Goal: Transaction & Acquisition: Purchase product/service

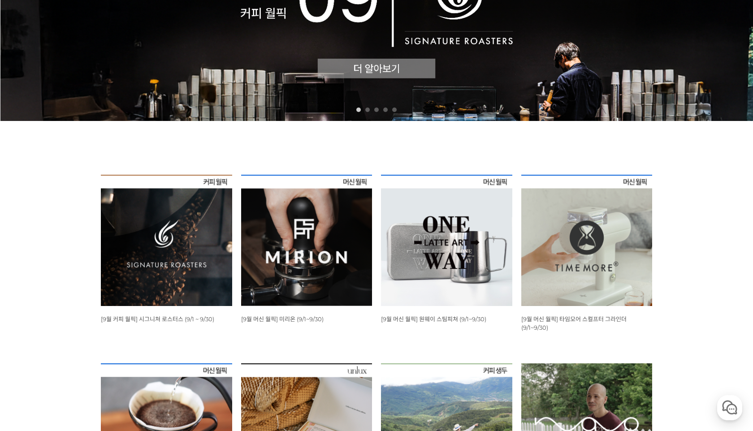
click at [161, 233] on img at bounding box center [166, 240] width 131 height 131
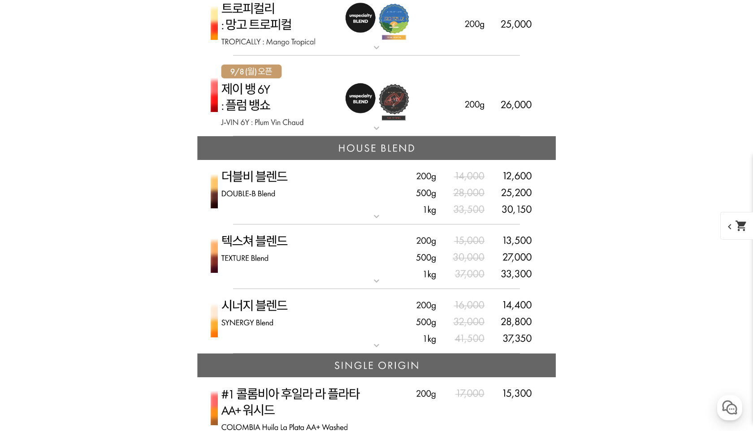
scroll to position [2067, 0]
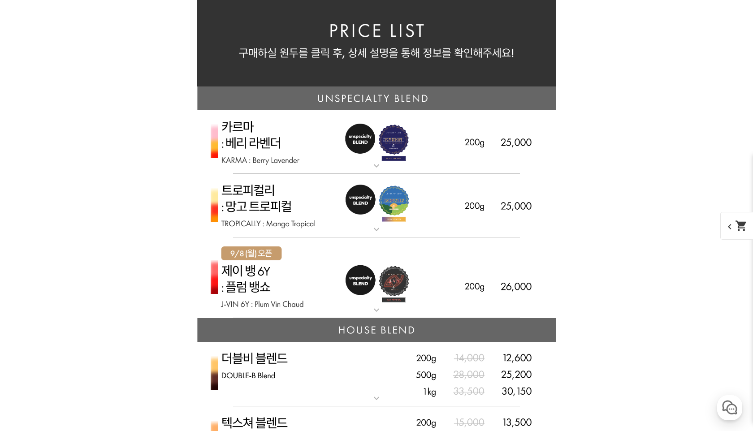
click at [274, 264] on img at bounding box center [376, 277] width 358 height 81
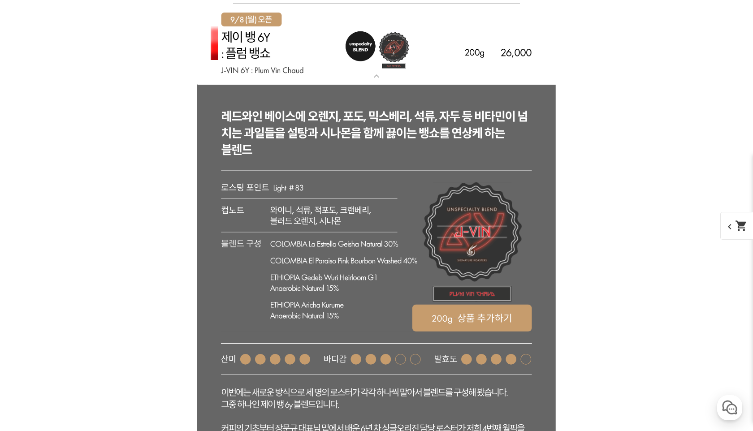
scroll to position [2463, 0]
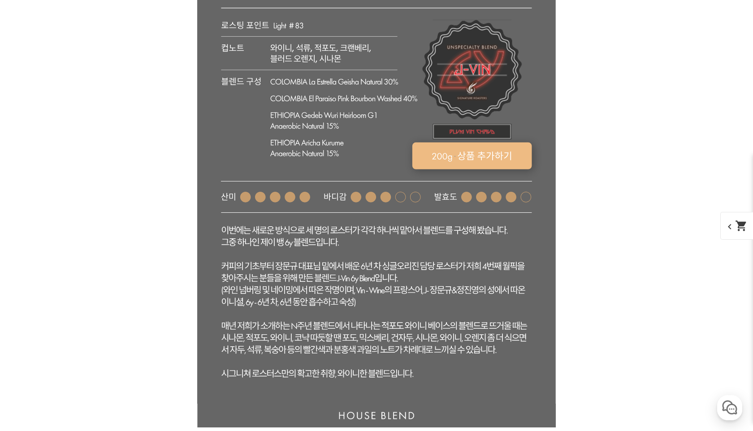
click at [466, 159] on rect at bounding box center [472, 155] width 120 height 27
select select "[9.8 오픈] 제이 뱅 6y - 자두 뱅쇼 (언스페셜티 블렌드)"
select select "200g"
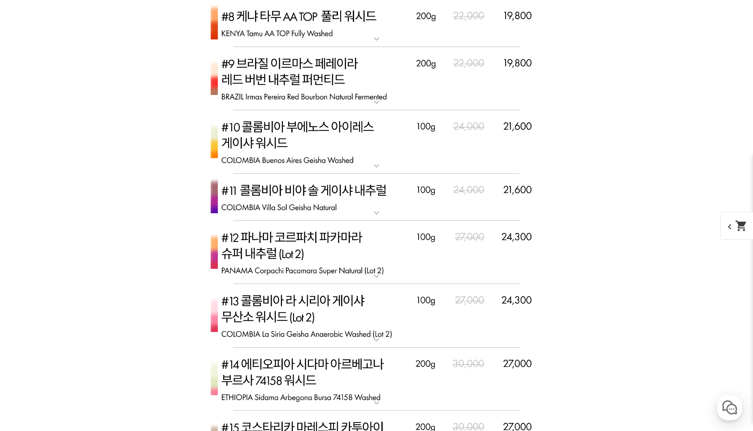
scroll to position [3574, 0]
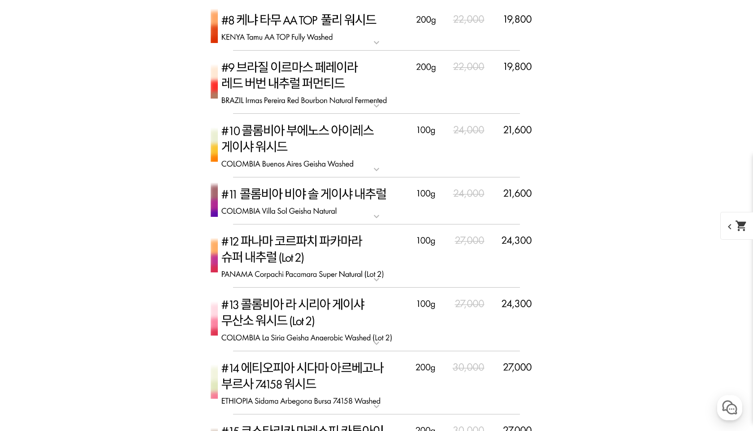
click at [736, 218] on span "chevron_left shopping_cart" at bounding box center [743, 226] width 46 height 28
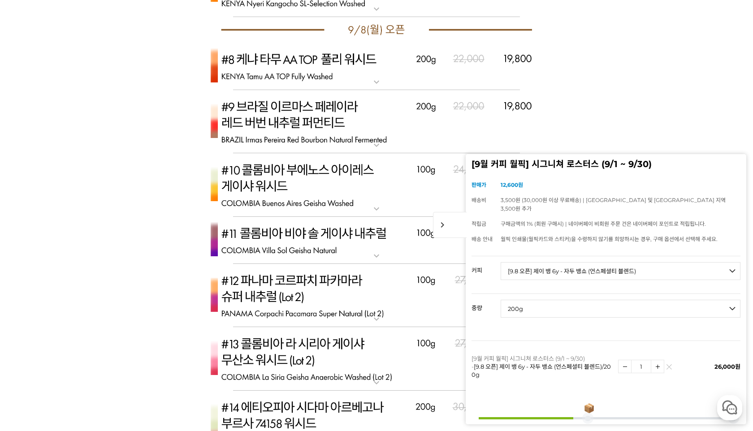
scroll to position [3322, 0]
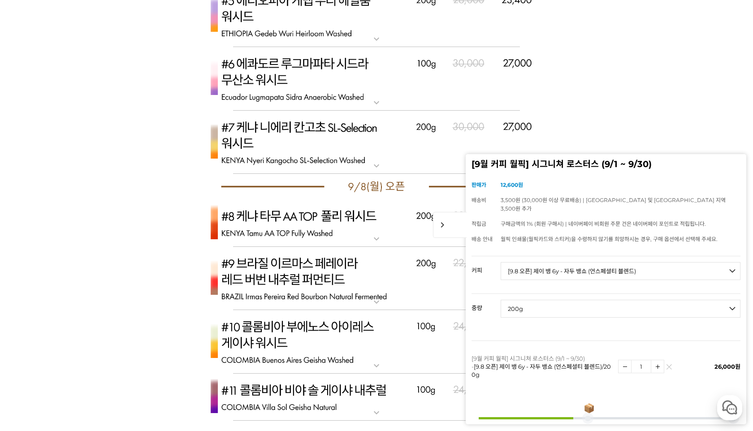
click at [291, 218] on img at bounding box center [376, 222] width 358 height 47
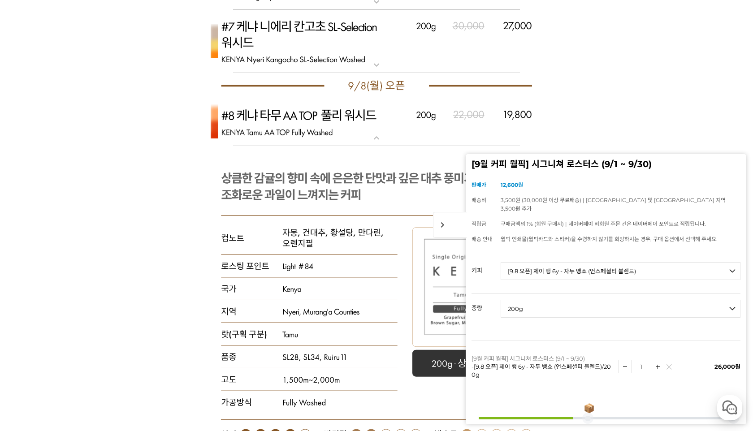
scroll to position [3514, 0]
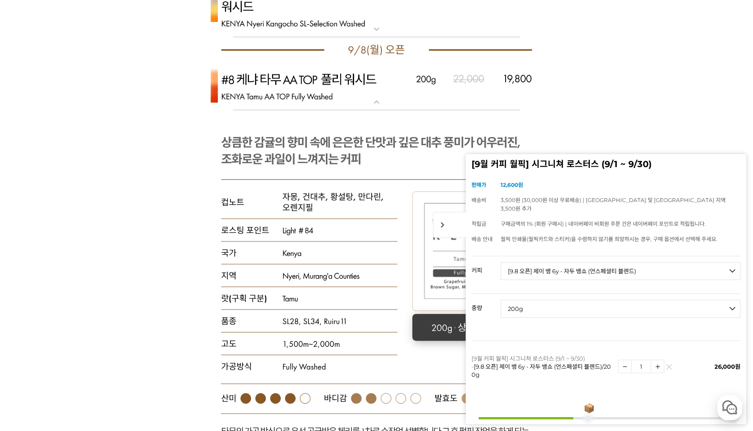
click at [425, 322] on rect at bounding box center [472, 327] width 120 height 27
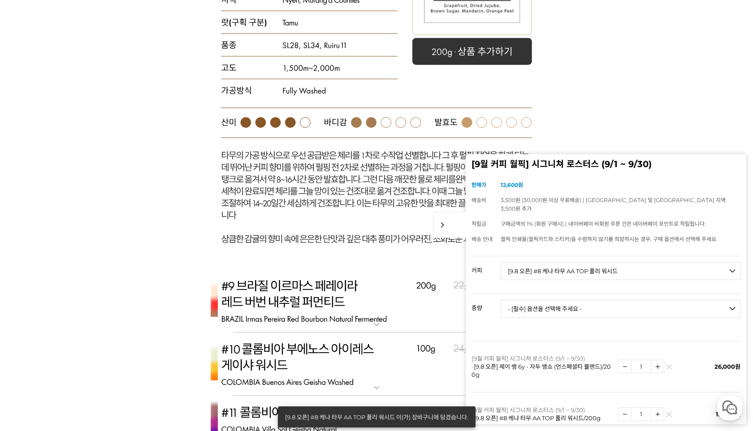
scroll to position [3878, 0]
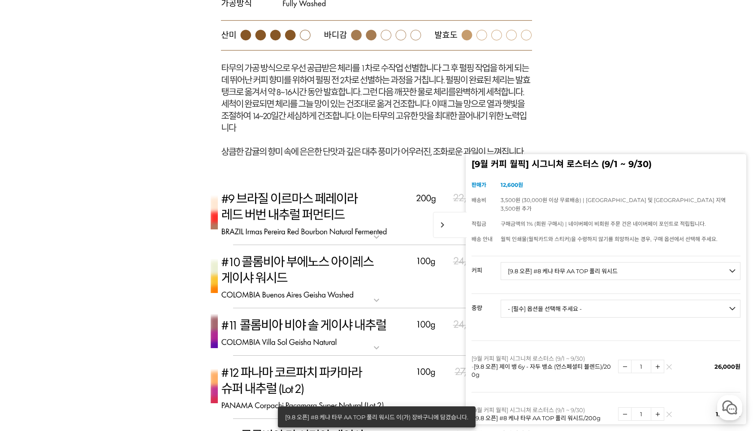
click at [327, 207] on img at bounding box center [376, 214] width 358 height 64
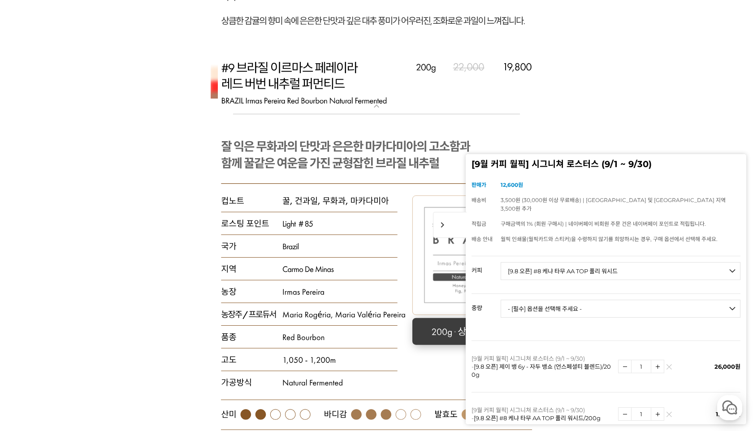
scroll to position [4071, 0]
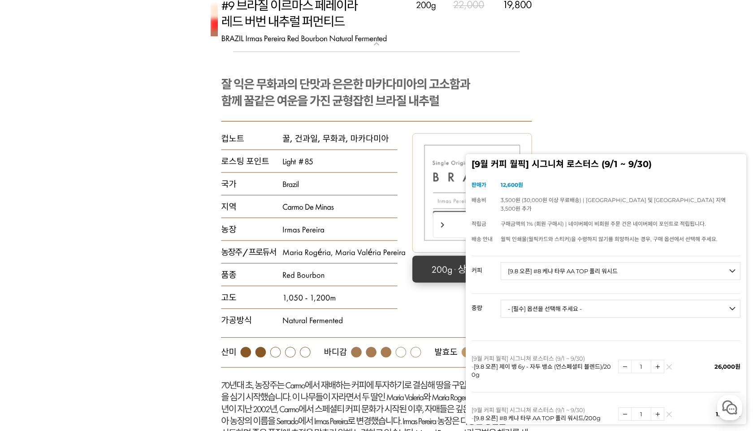
click at [435, 265] on rect at bounding box center [472, 269] width 120 height 27
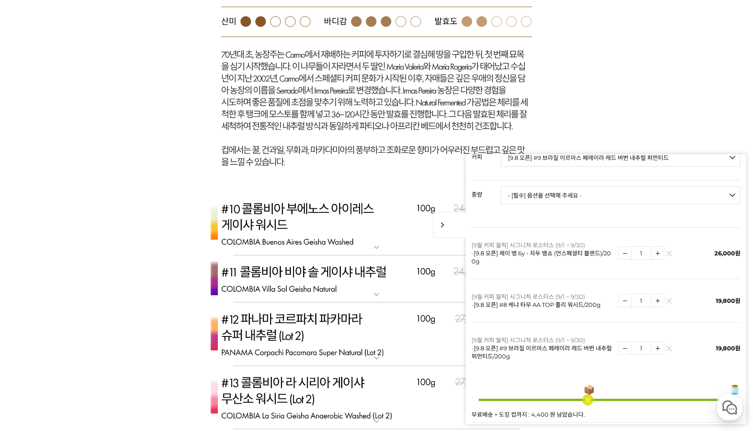
scroll to position [4461, 0]
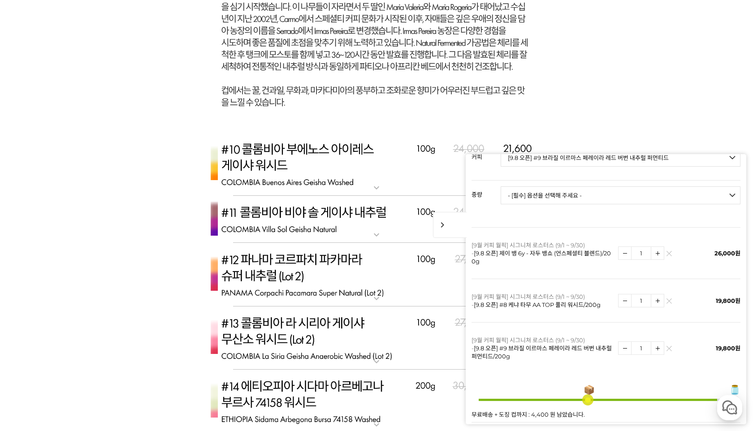
click at [315, 185] on img at bounding box center [376, 165] width 358 height 64
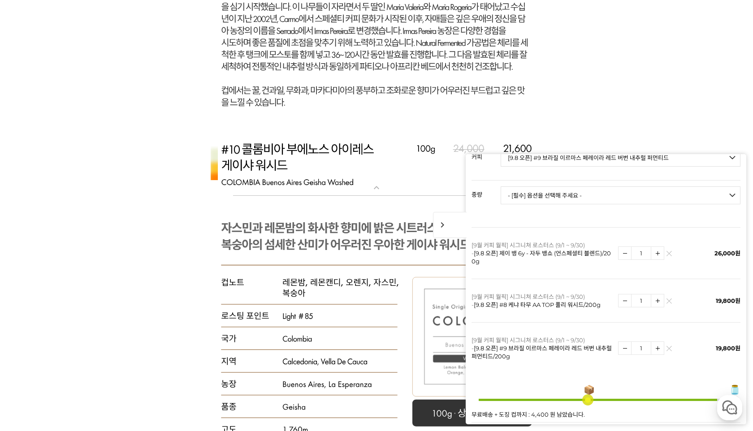
scroll to position [4561, 0]
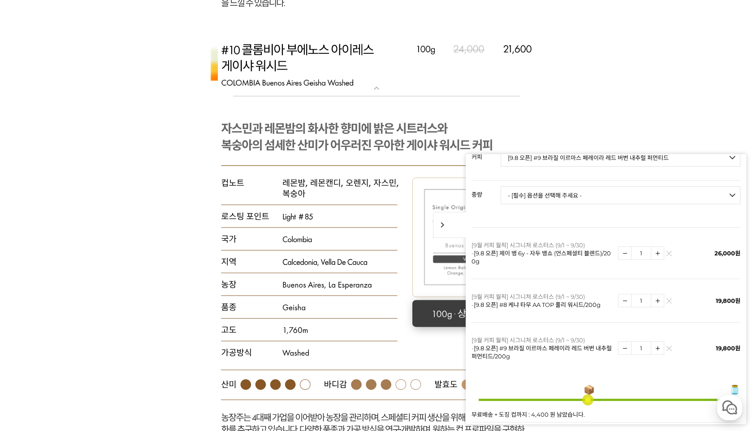
click at [435, 317] on rect at bounding box center [472, 313] width 120 height 27
select select "[9.8 오픈] #10 콜롬비아 부에노스 아이레스 게이샤 워시드"
select select "100g"
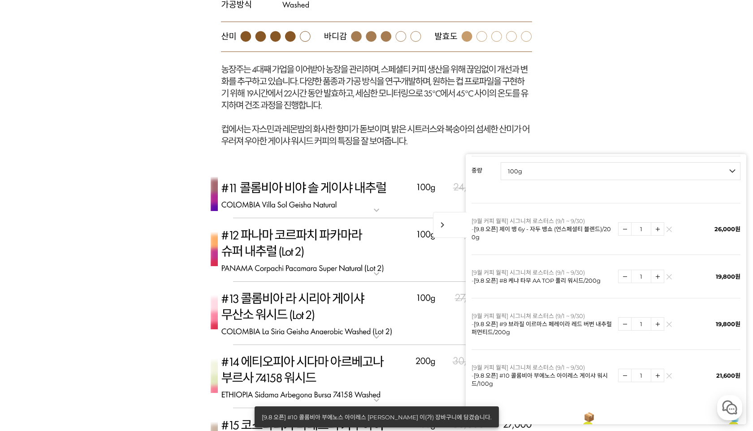
scroll to position [4918, 0]
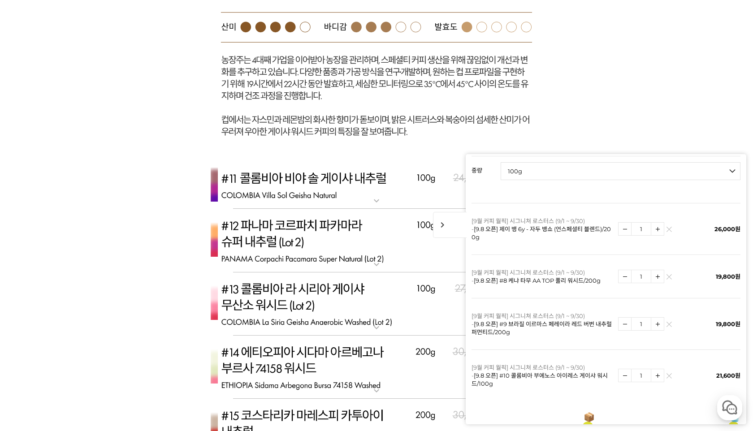
click at [335, 181] on img at bounding box center [376, 185] width 358 height 47
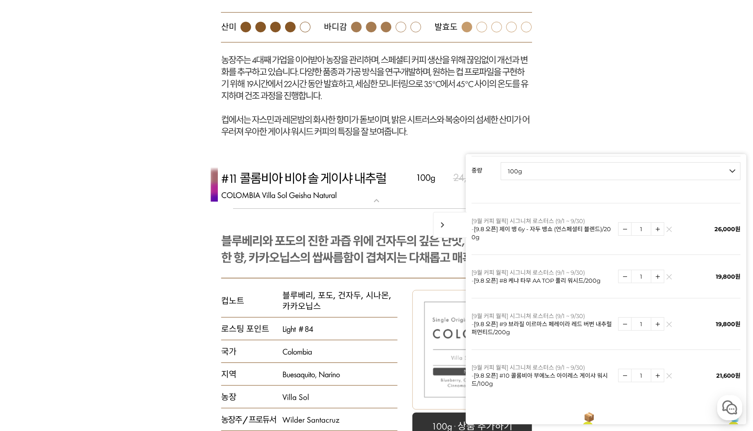
scroll to position [5107, 0]
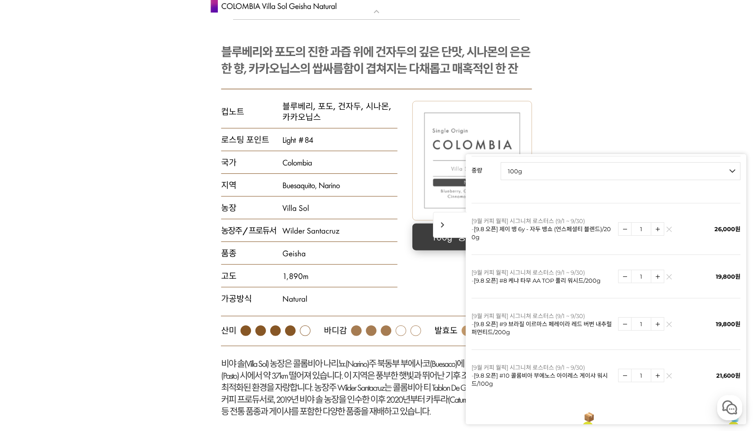
click at [430, 237] on rect at bounding box center [472, 237] width 120 height 27
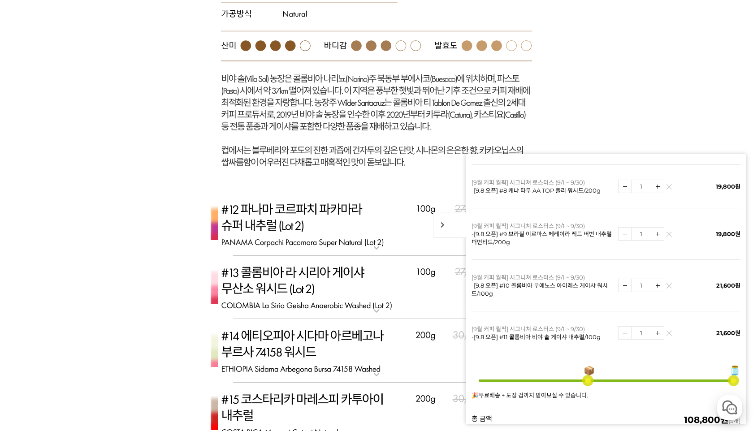
scroll to position [5484, 0]
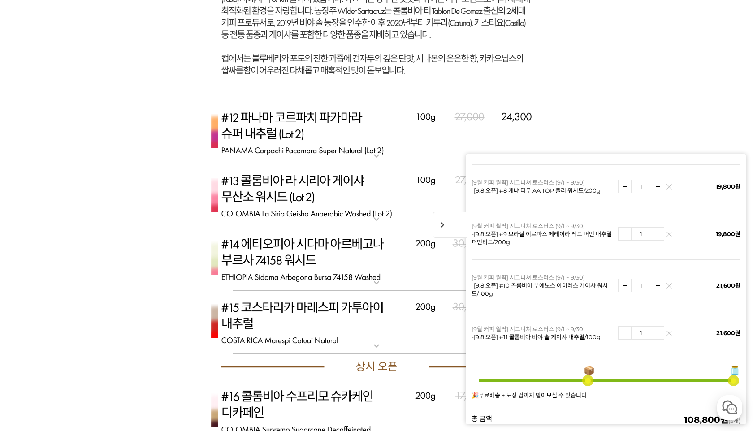
click at [319, 147] on img at bounding box center [376, 133] width 358 height 64
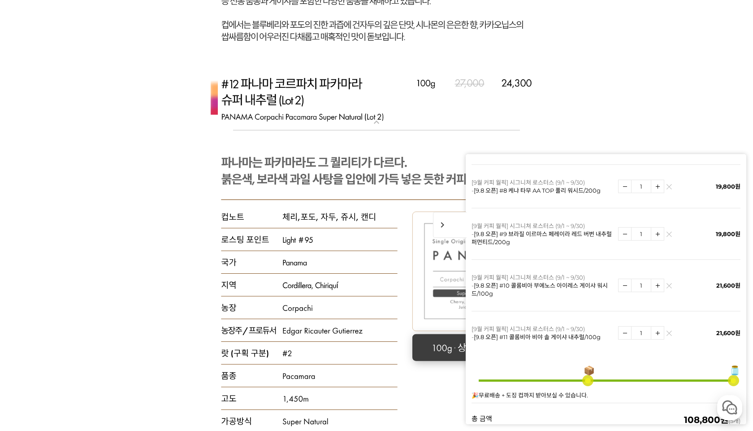
scroll to position [5533, 0]
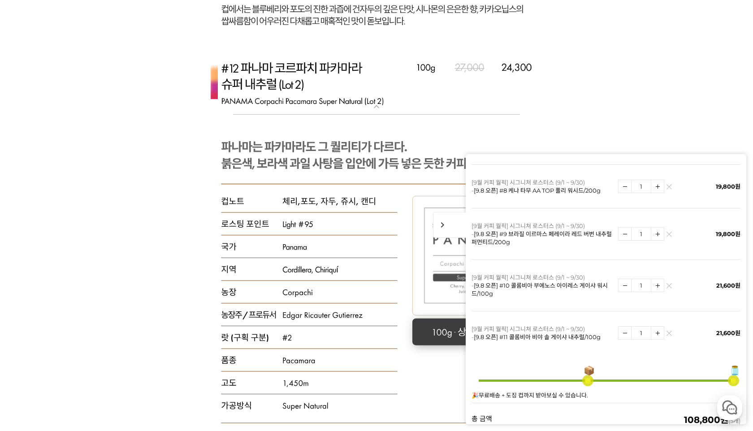
click at [432, 334] on rect at bounding box center [472, 332] width 120 height 27
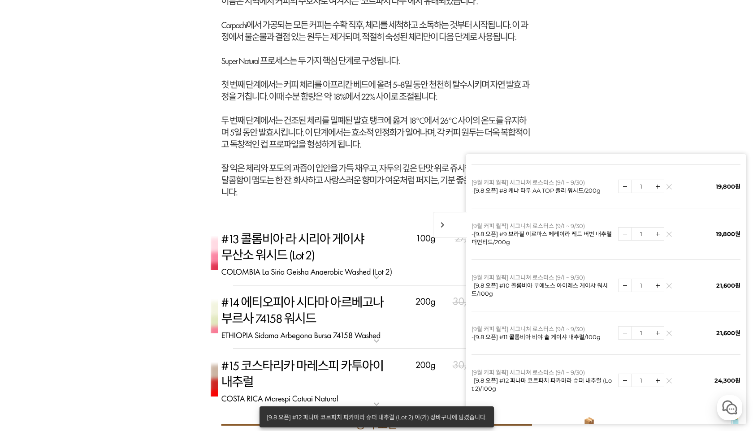
scroll to position [6098, 0]
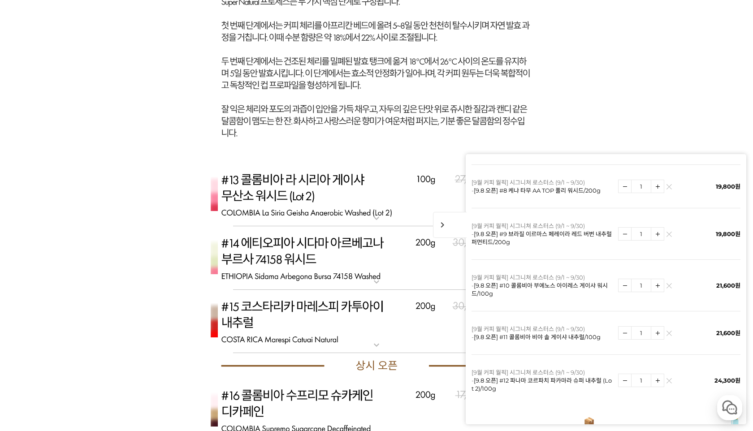
click at [336, 207] on img at bounding box center [376, 195] width 358 height 64
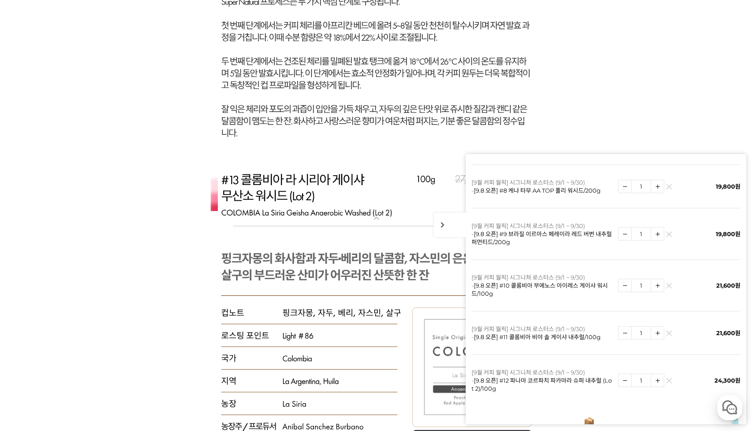
scroll to position [6275, 0]
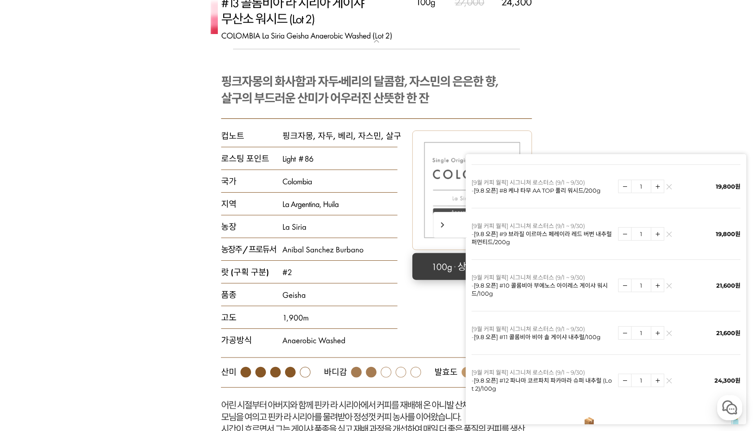
click at [420, 267] on rect at bounding box center [472, 266] width 120 height 27
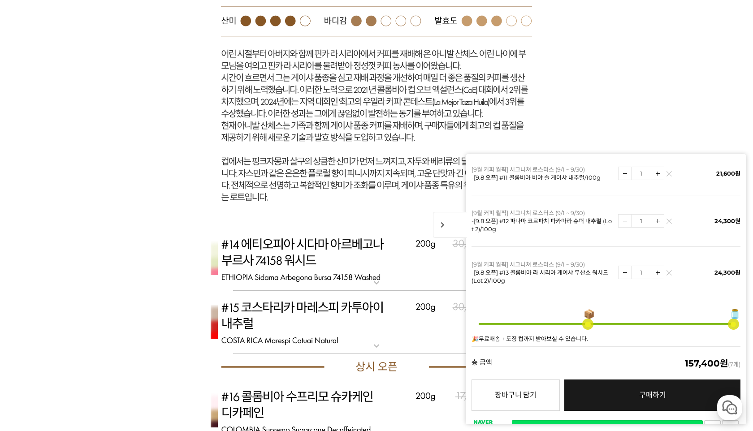
scroll to position [6680, 0]
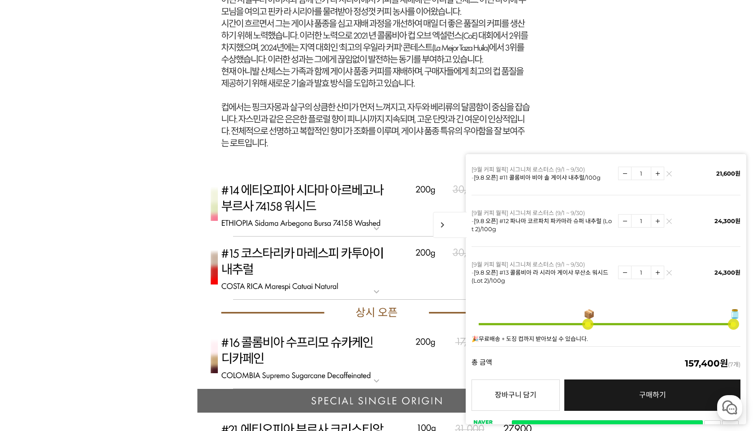
click at [359, 221] on img at bounding box center [376, 205] width 358 height 64
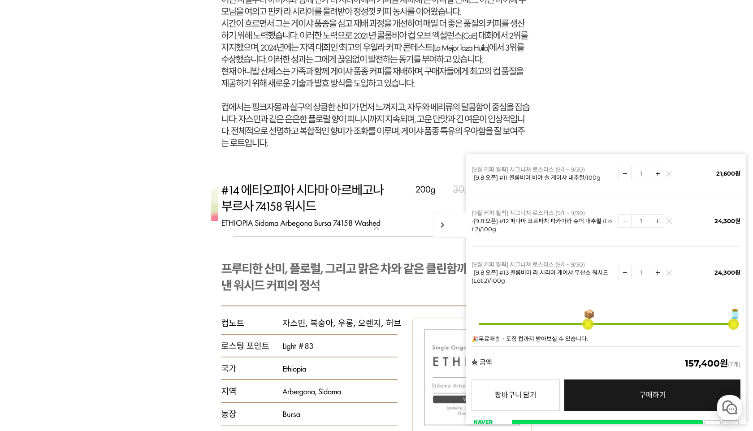
scroll to position [6799, 0]
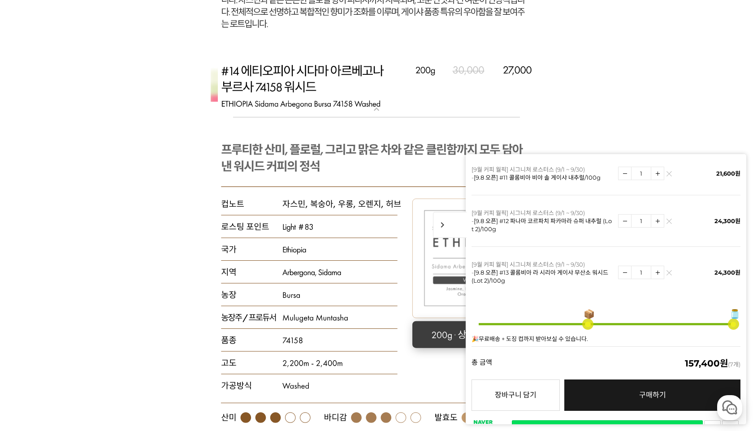
click at [437, 334] on rect at bounding box center [472, 334] width 120 height 27
select select "[9.8 오픈] #14 [GEOGRAPHIC_DATA] 시다마 아르베고나 부르사 74158 [GEOGRAPHIC_DATA]"
select select "200g"
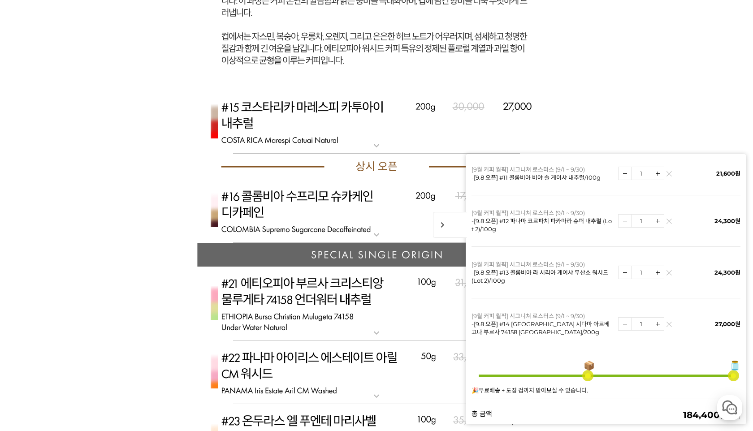
scroll to position [7374, 0]
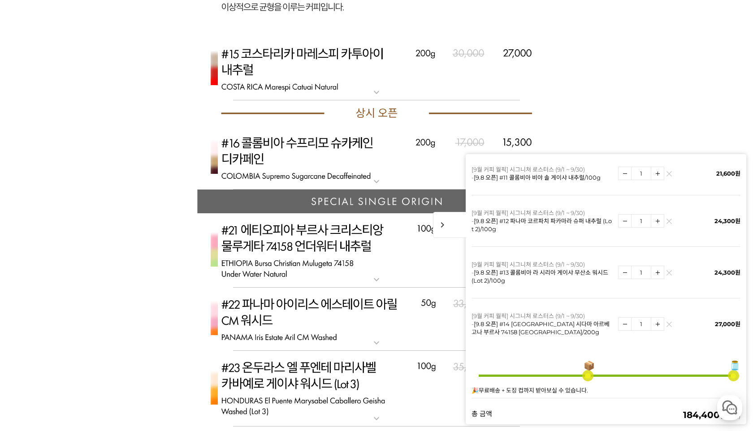
click at [330, 65] on img at bounding box center [376, 69] width 358 height 64
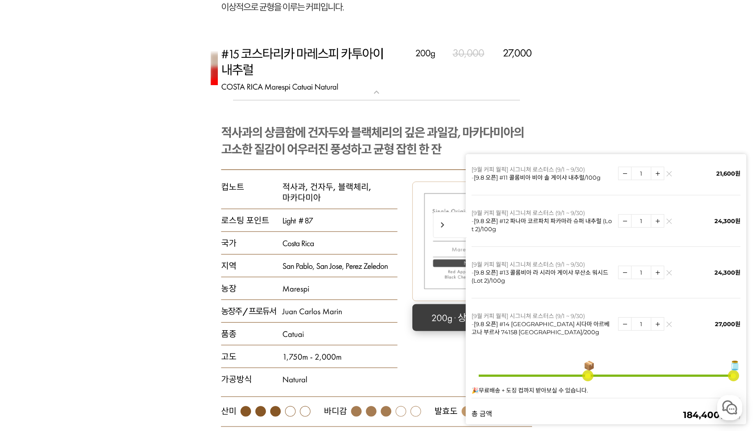
click at [425, 315] on rect at bounding box center [472, 317] width 120 height 27
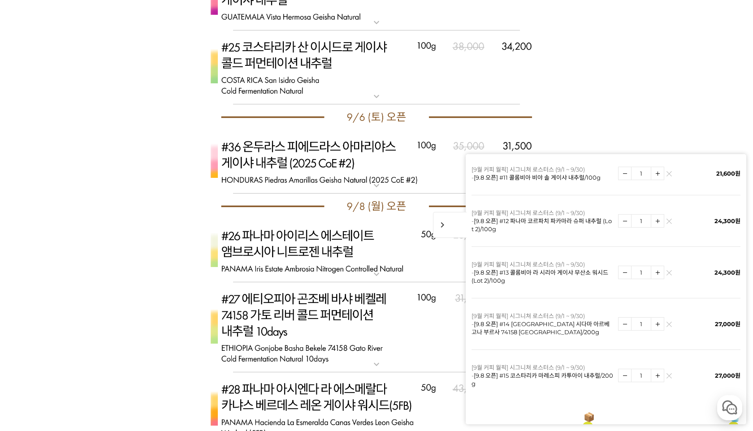
scroll to position [8323, 0]
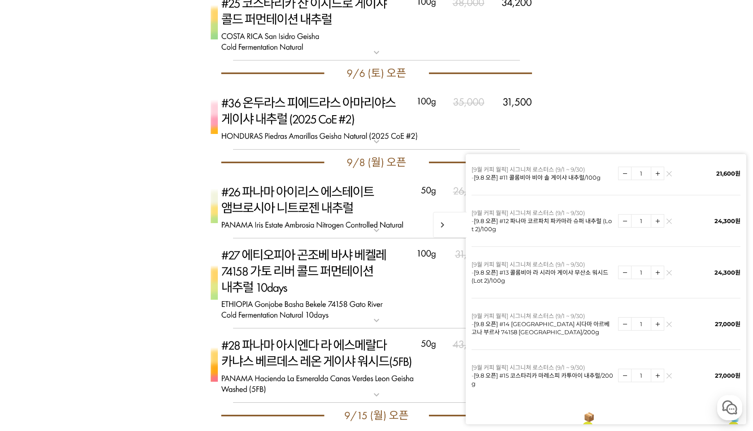
click at [321, 123] on img at bounding box center [376, 118] width 358 height 64
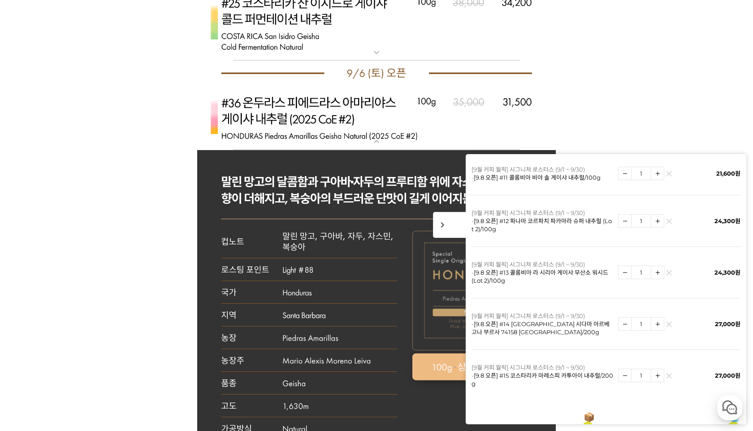
click at [431, 367] on rect at bounding box center [472, 366] width 120 height 27
select select "[9.6 오픈] #36 온두라스 피에드라스 아마리야스 게이샤 내추럴 (2025 CoE #2)"
select select "100g"
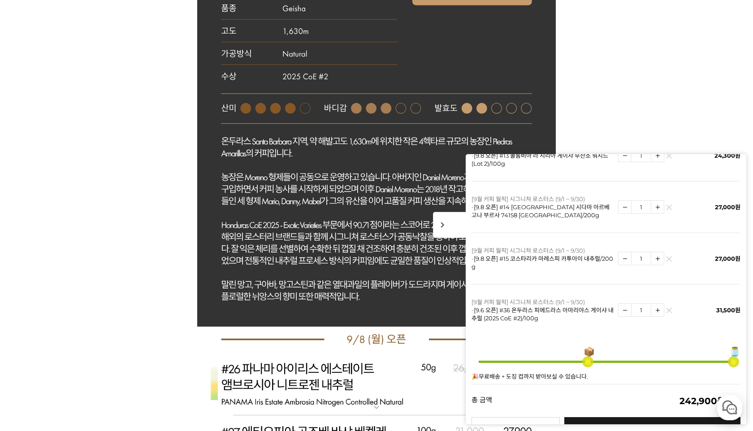
scroll to position [8745, 0]
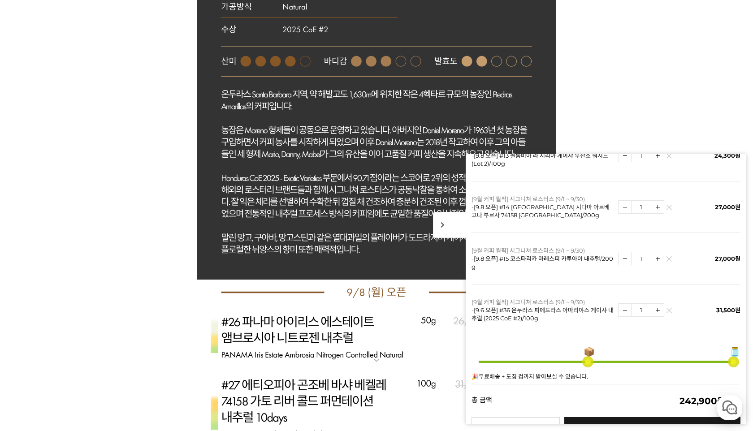
click at [323, 341] on img at bounding box center [376, 337] width 358 height 64
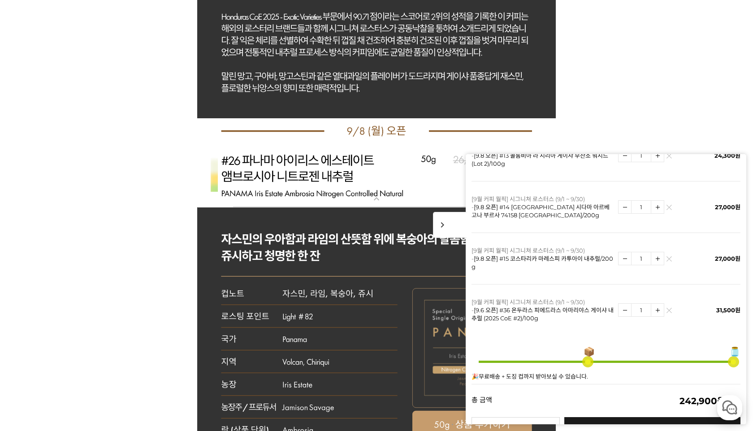
scroll to position [9007, 0]
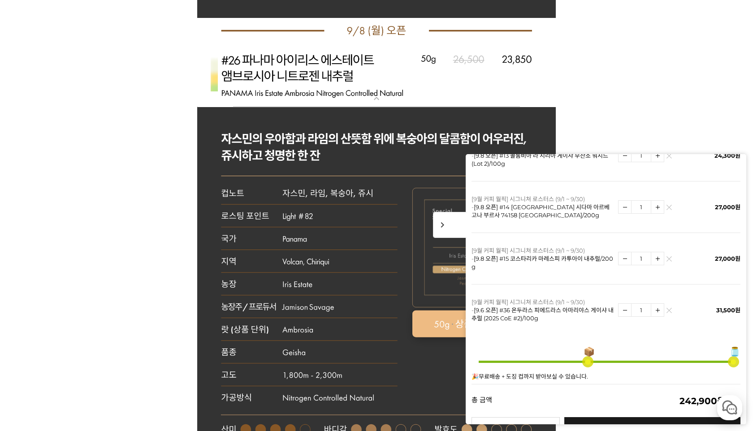
click at [433, 325] on rect at bounding box center [472, 323] width 120 height 27
select select "[9.8 오픈] #26 파나마 아이리스 에스테이트 엠브로시아 니트로겐 내추럴"
select select "50g"
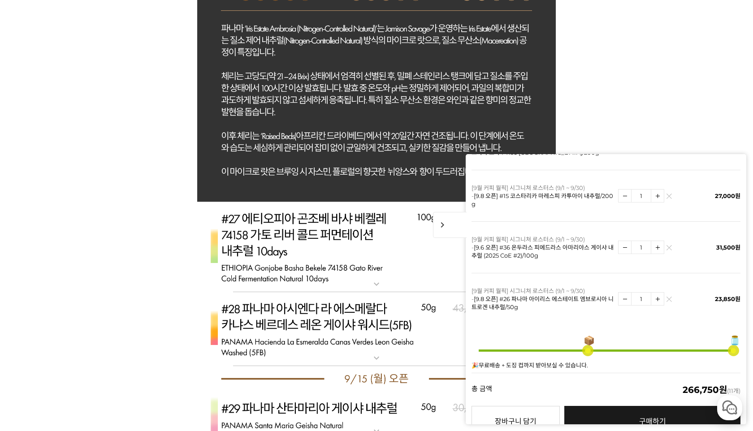
scroll to position [9466, 0]
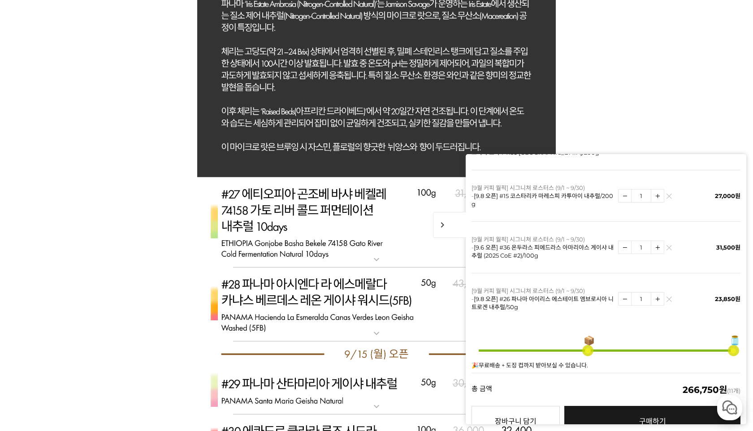
click at [336, 217] on img at bounding box center [376, 222] width 358 height 91
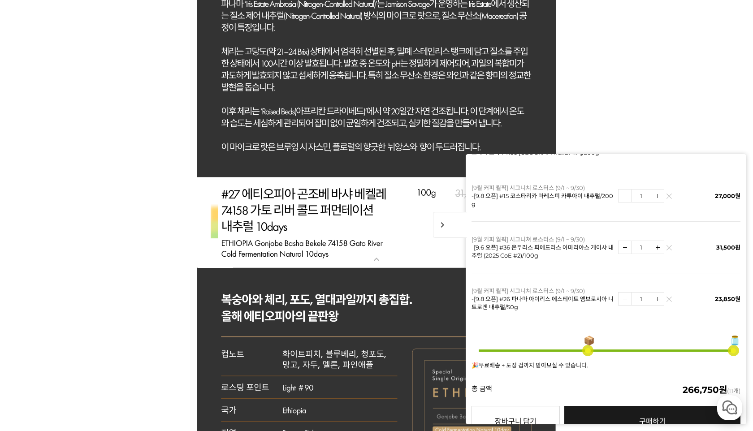
scroll to position [9579, 0]
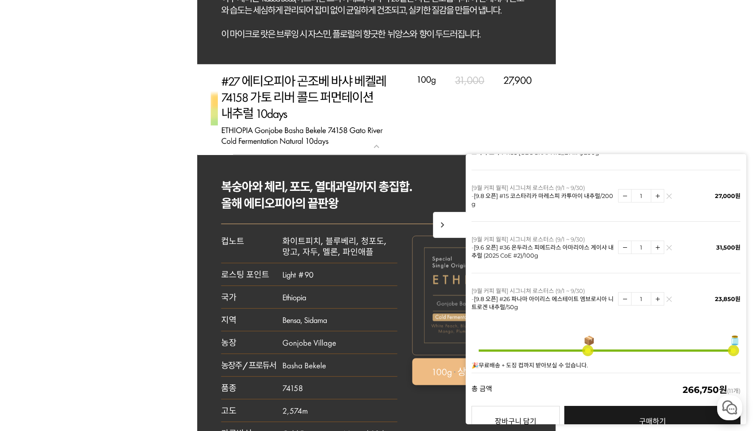
click at [436, 368] on rect at bounding box center [472, 371] width 120 height 27
select select "[9.8 오픈] #27 에티오피아 곤조베 [PERSON_NAME] 74158 가토 리버 콜드 퍼먼테이션 내추럴 10 days"
select select "100g"
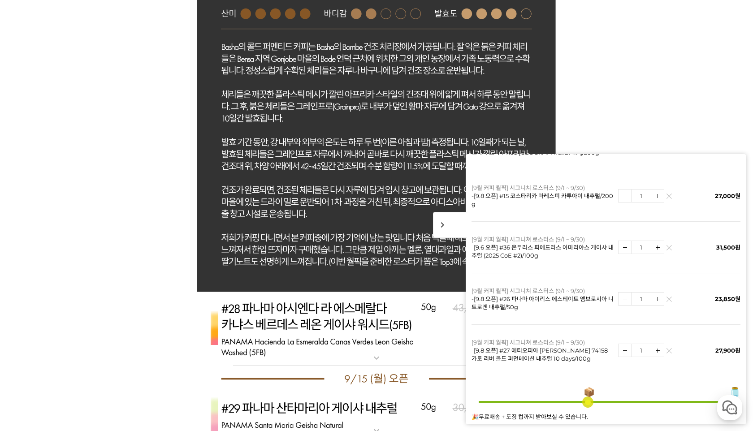
scroll to position [10221, 0]
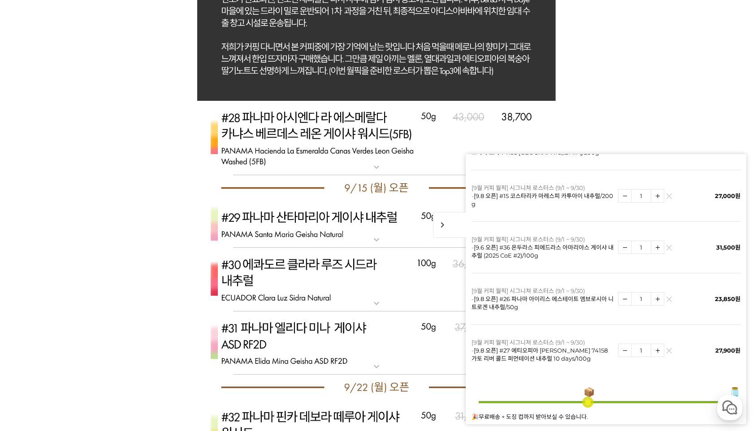
click at [316, 155] on img at bounding box center [376, 138] width 358 height 74
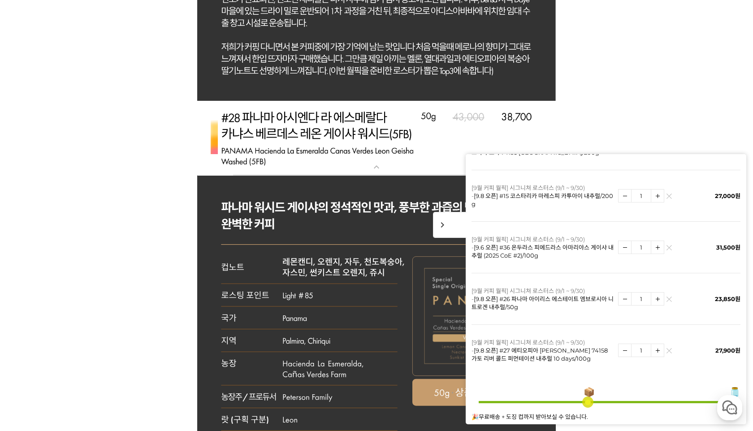
scroll to position [10306, 0]
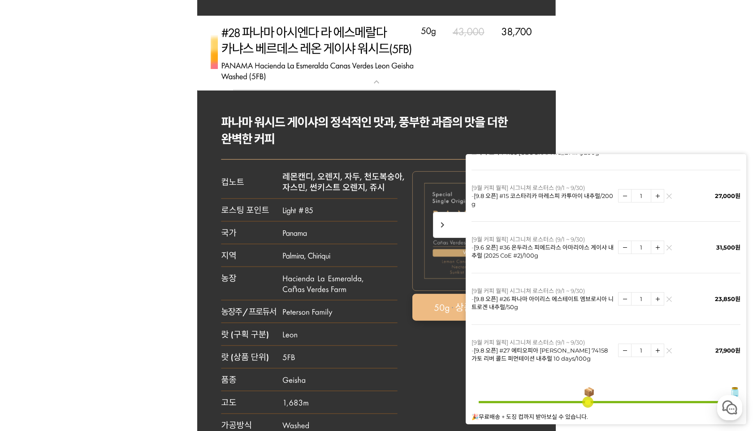
click at [426, 301] on rect at bounding box center [472, 306] width 120 height 27
select select "[9.8 오픈] #28 파나마 아시엔다 라 에스메랄다 카냐스 베르데스 레온 게이샤 워시드 (5FB)"
select select "50g"
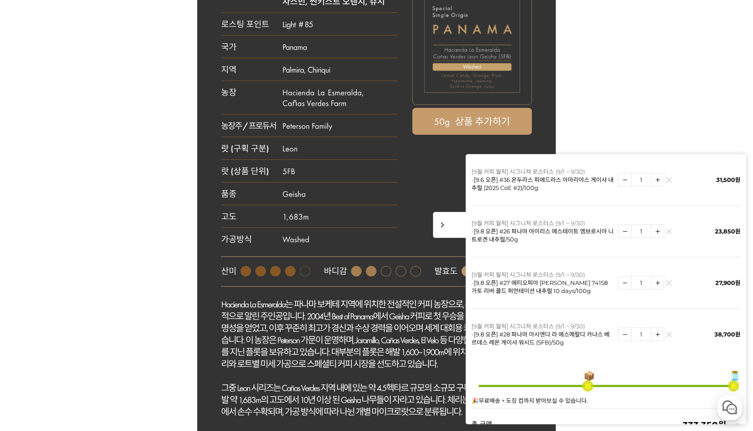
scroll to position [10597, 0]
